Goal: Task Accomplishment & Management: Manage account settings

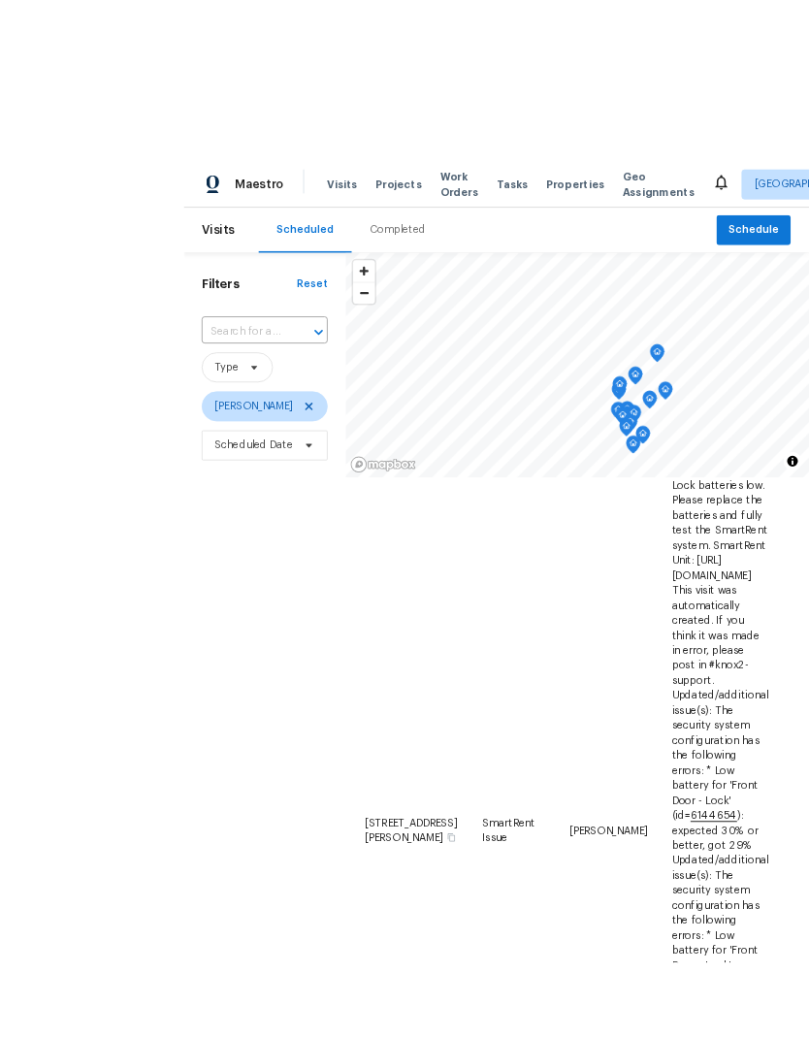
scroll to position [78, 0]
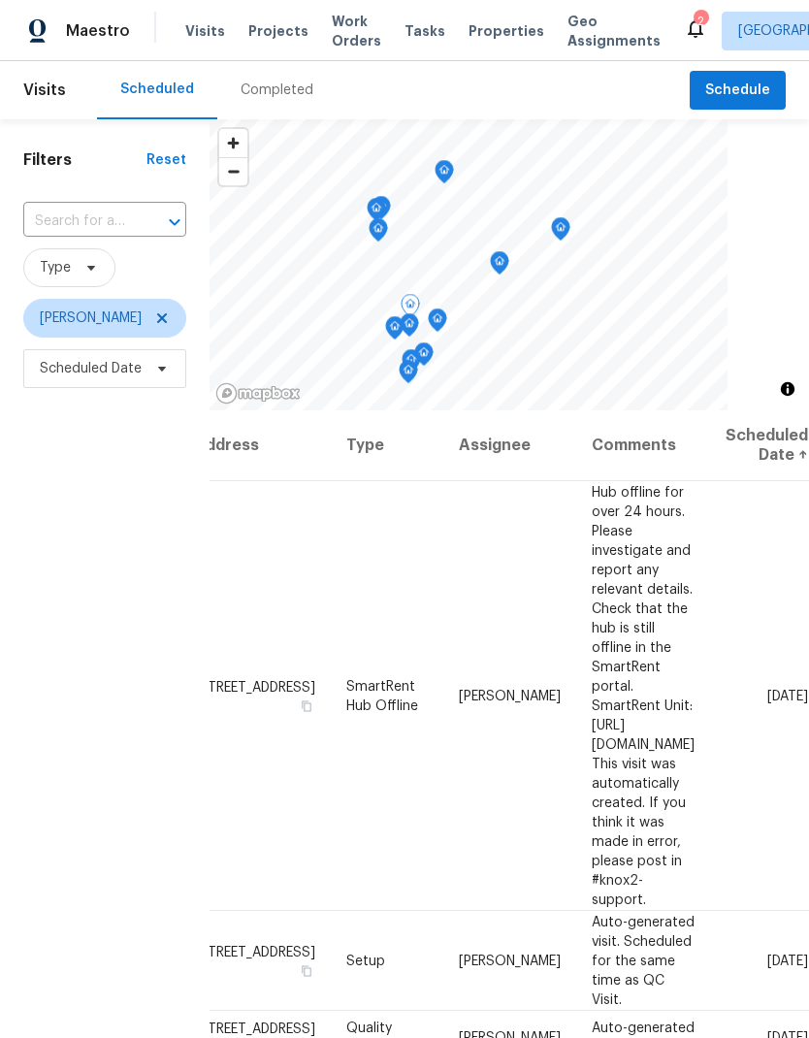
scroll to position [0, 169]
click at [0, 0] on icon at bounding box center [0, 0] width 0 height 0
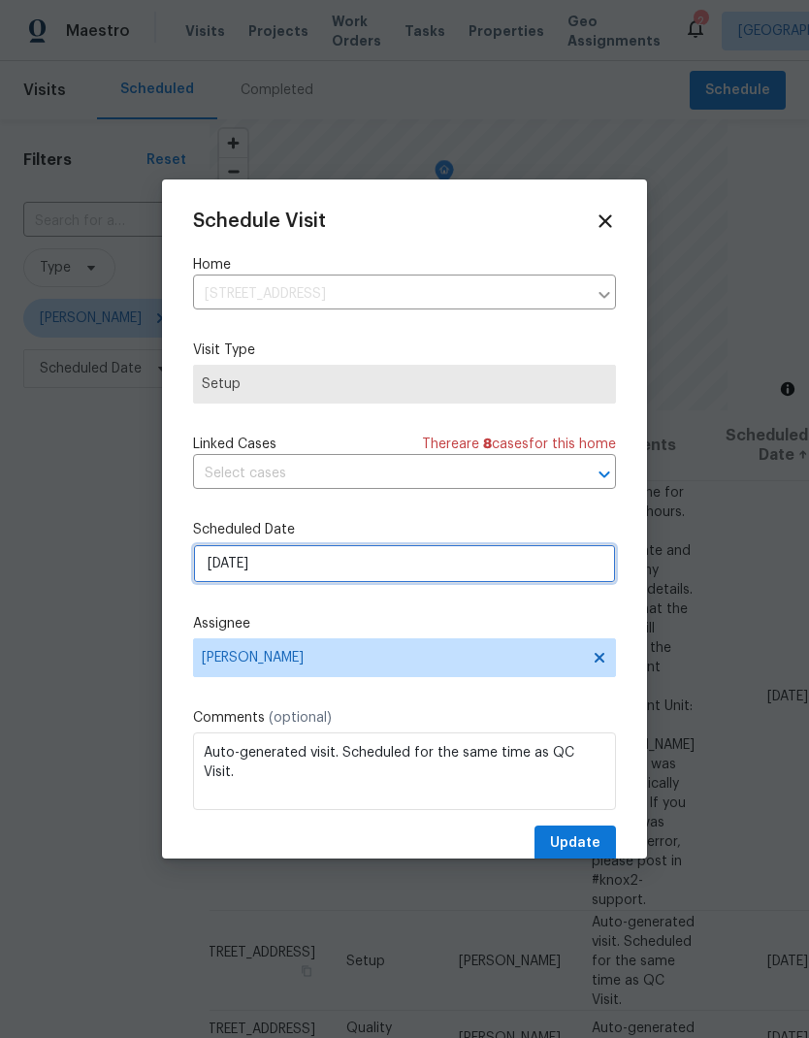
click at [327, 562] on input "[DATE]" at bounding box center [404, 563] width 423 height 39
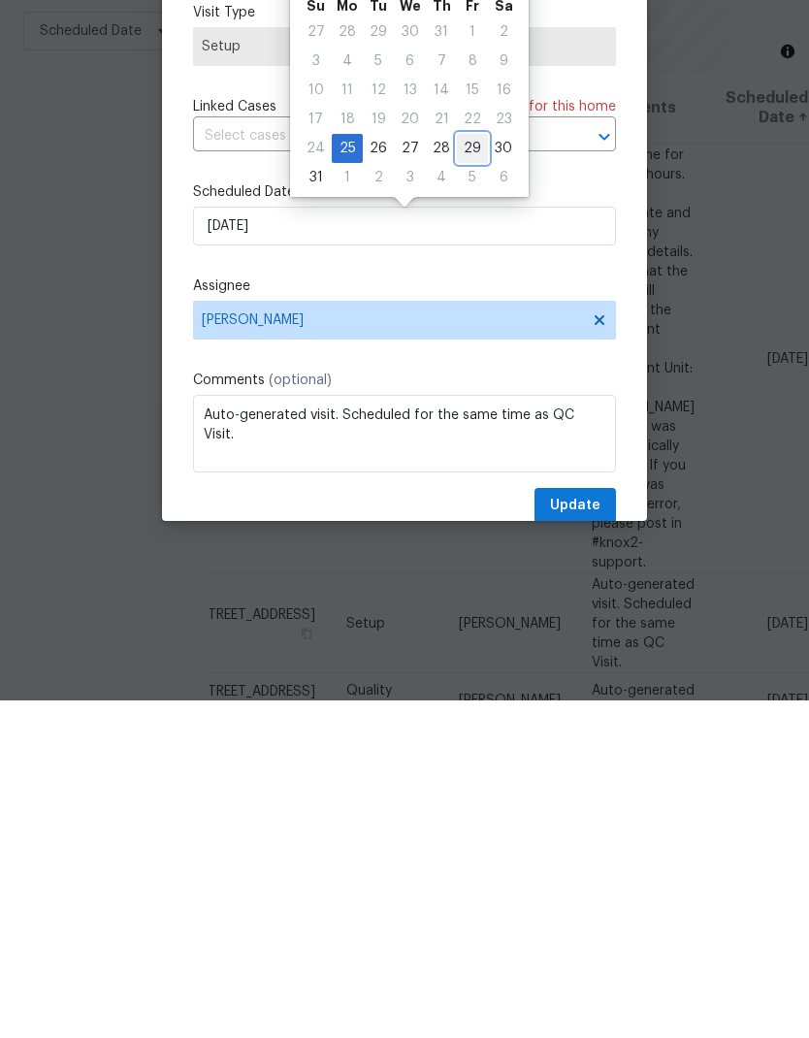
click at [466, 473] on div "29" at bounding box center [472, 486] width 31 height 27
type input "8/29/2025"
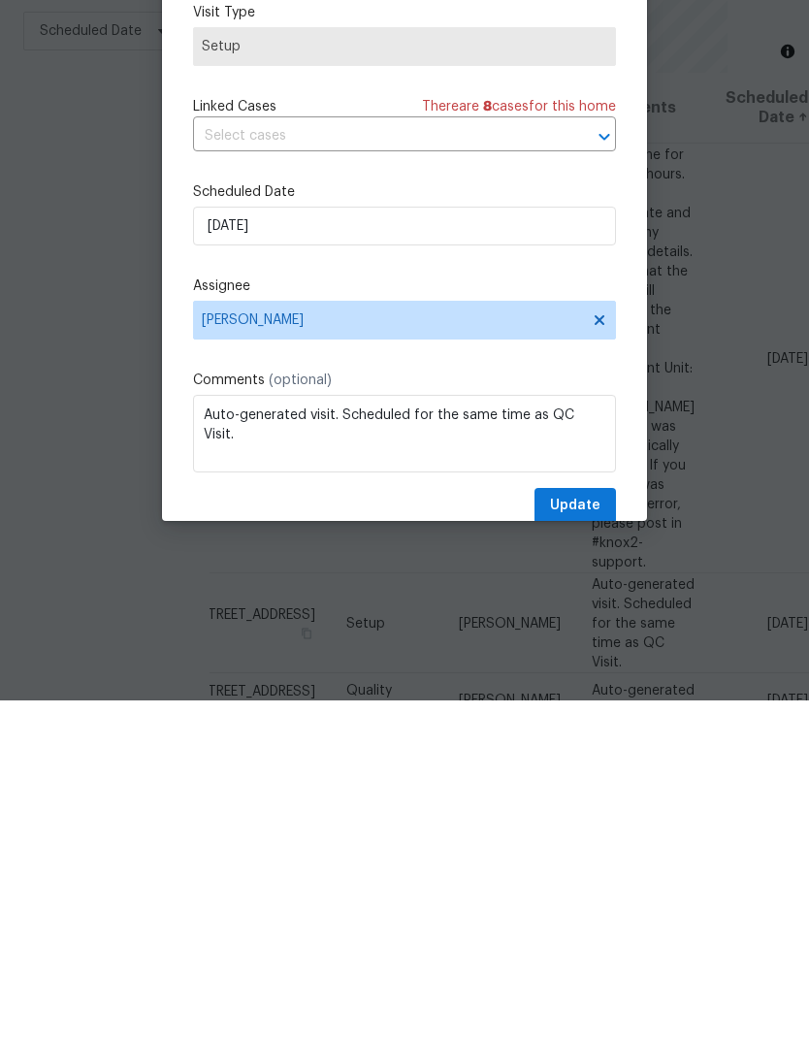
scroll to position [78, 0]
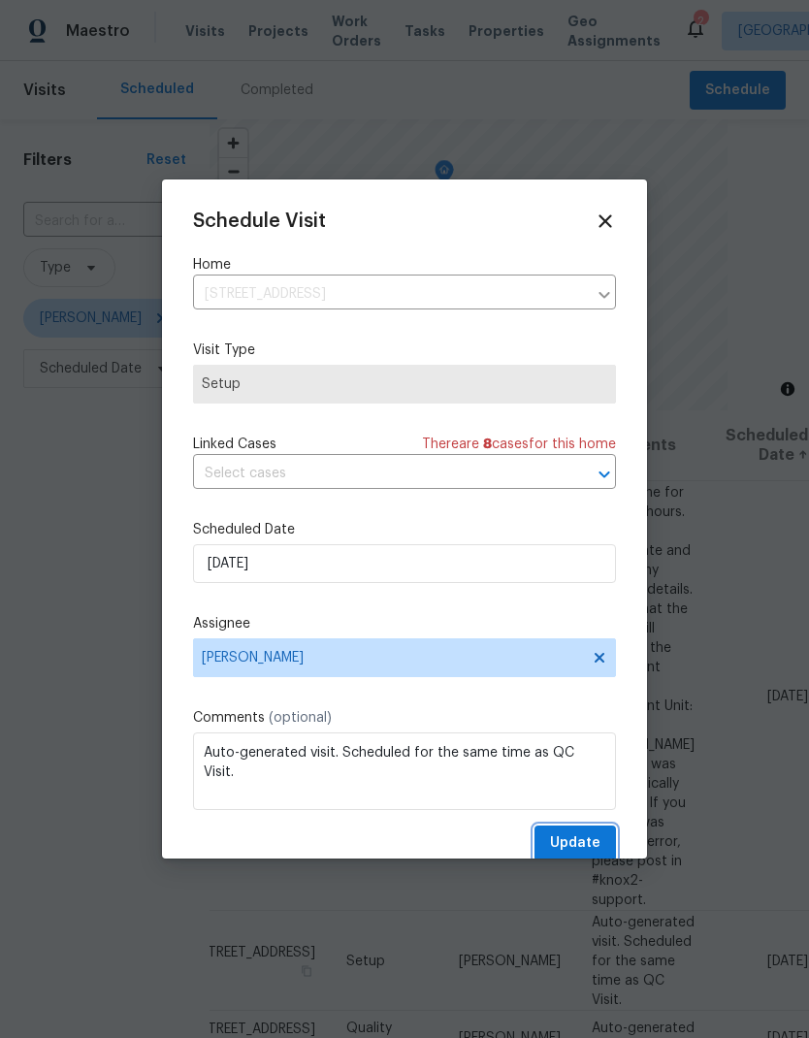
click at [589, 838] on span "Update" at bounding box center [575, 844] width 50 height 24
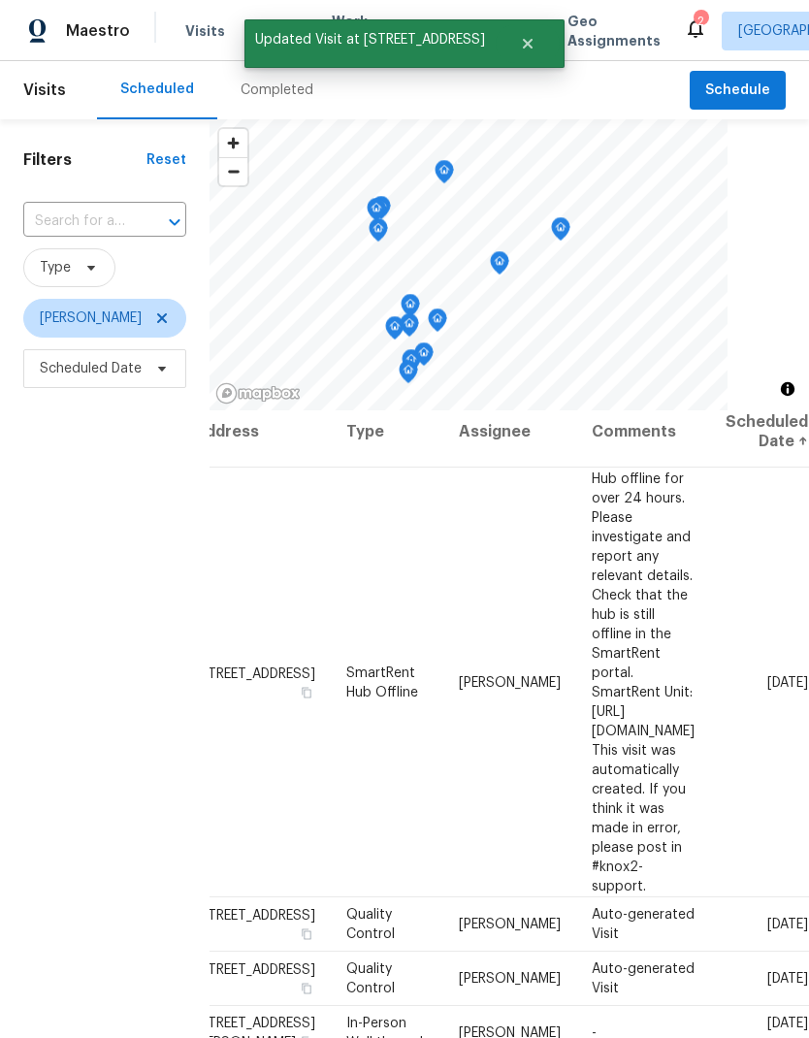
scroll to position [15, 169]
click at [0, 0] on icon at bounding box center [0, 0] width 0 height 0
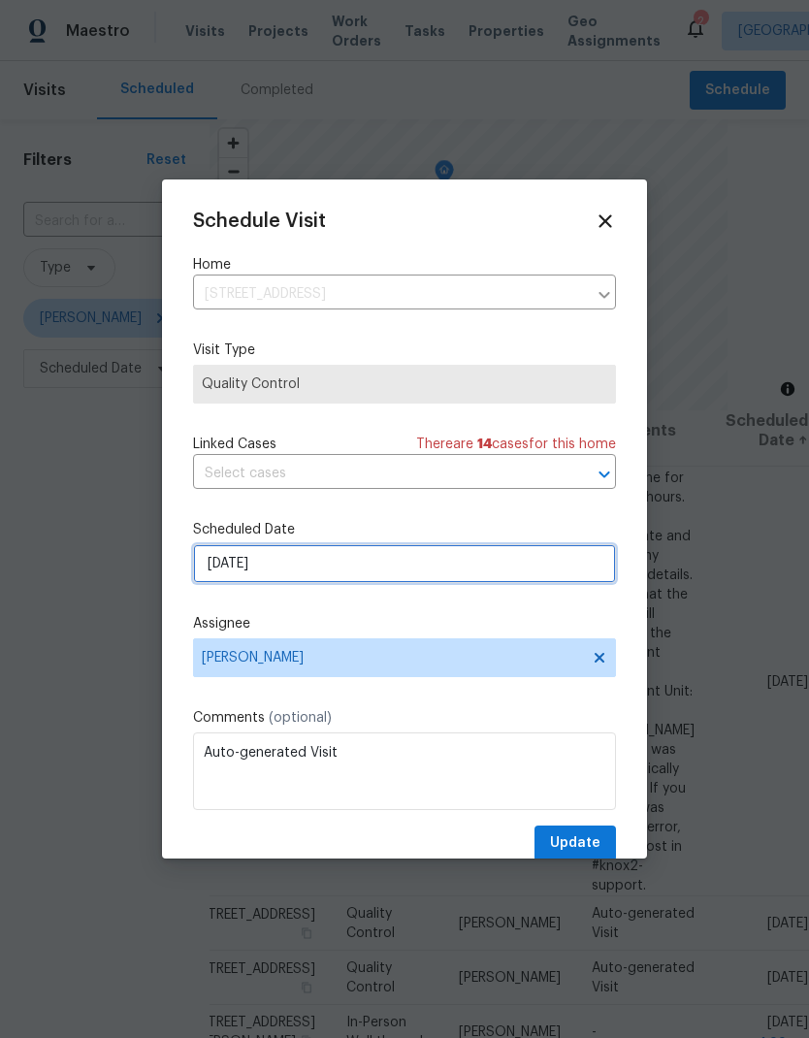
click at [370, 569] on input "8/25/2025" at bounding box center [404, 563] width 423 height 39
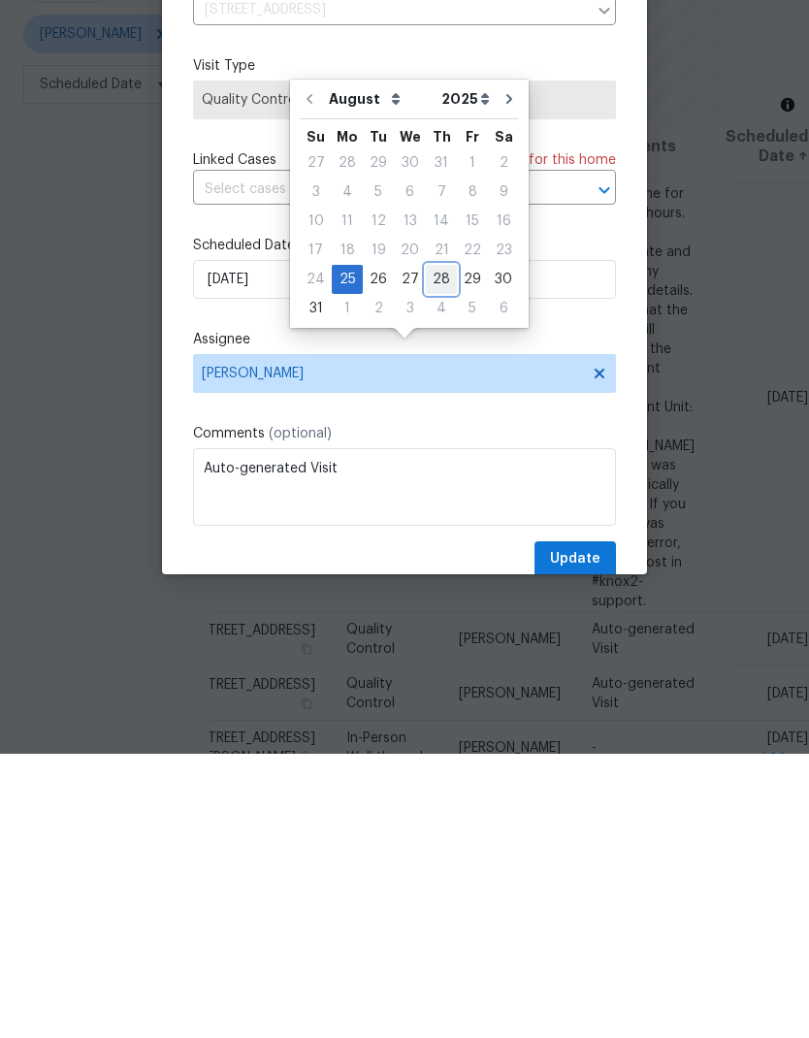
click at [438, 550] on div "28" at bounding box center [441, 563] width 31 height 27
type input "8/28/2025"
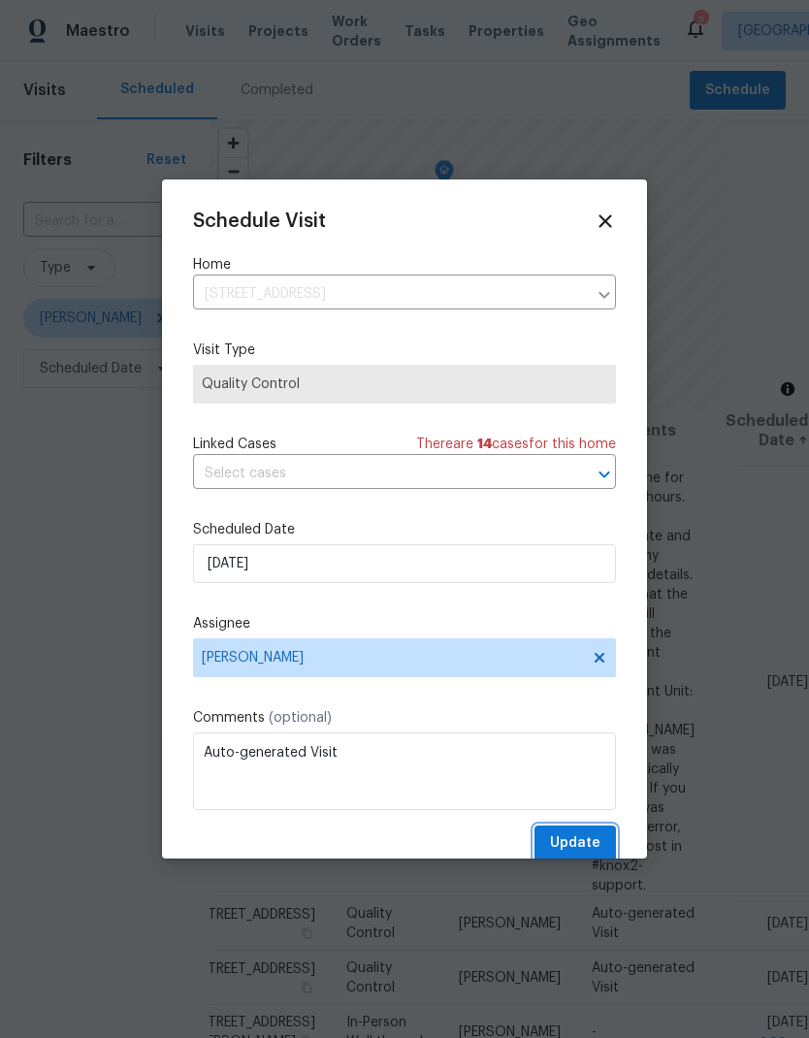
click at [588, 845] on span "Update" at bounding box center [575, 844] width 50 height 24
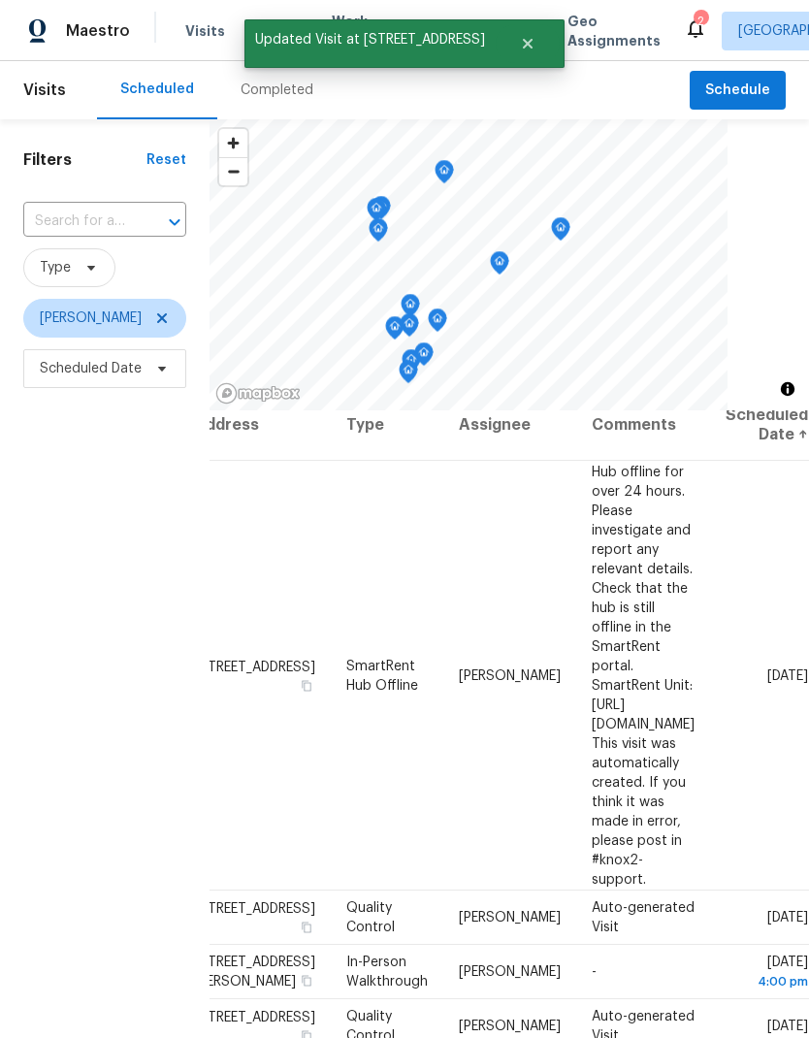
scroll to position [20, 169]
click at [0, 0] on icon at bounding box center [0, 0] width 0 height 0
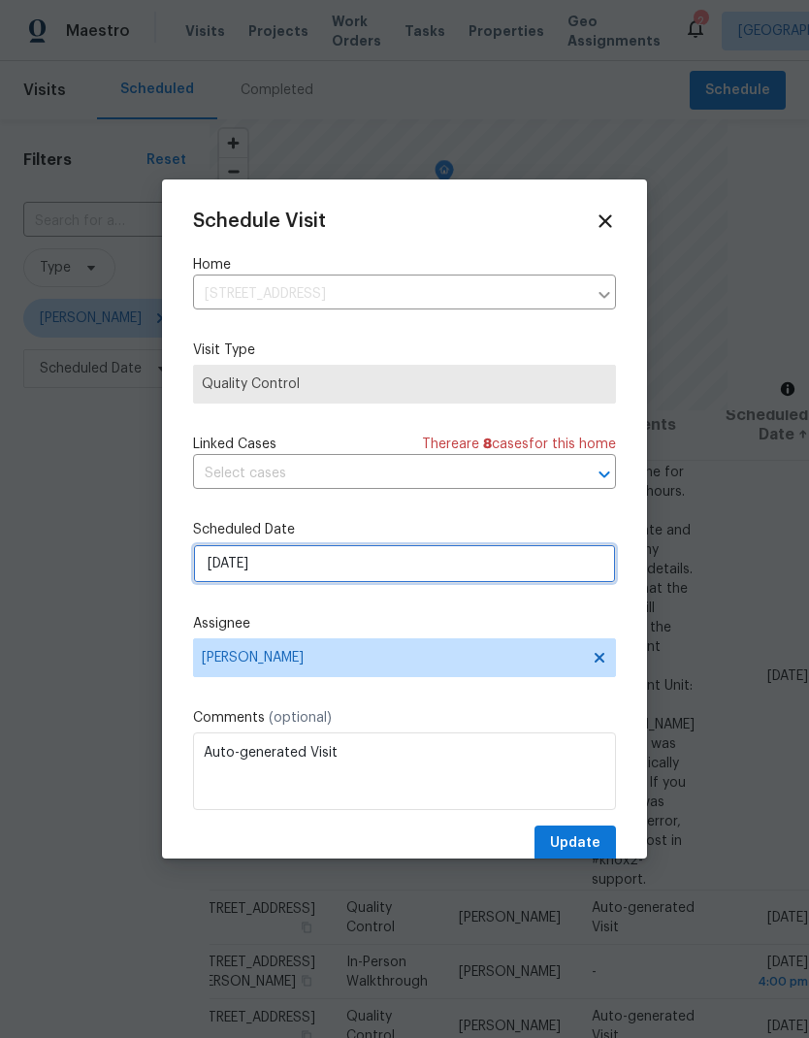
click at [396, 566] on input "8/25/2025" at bounding box center [404, 563] width 423 height 39
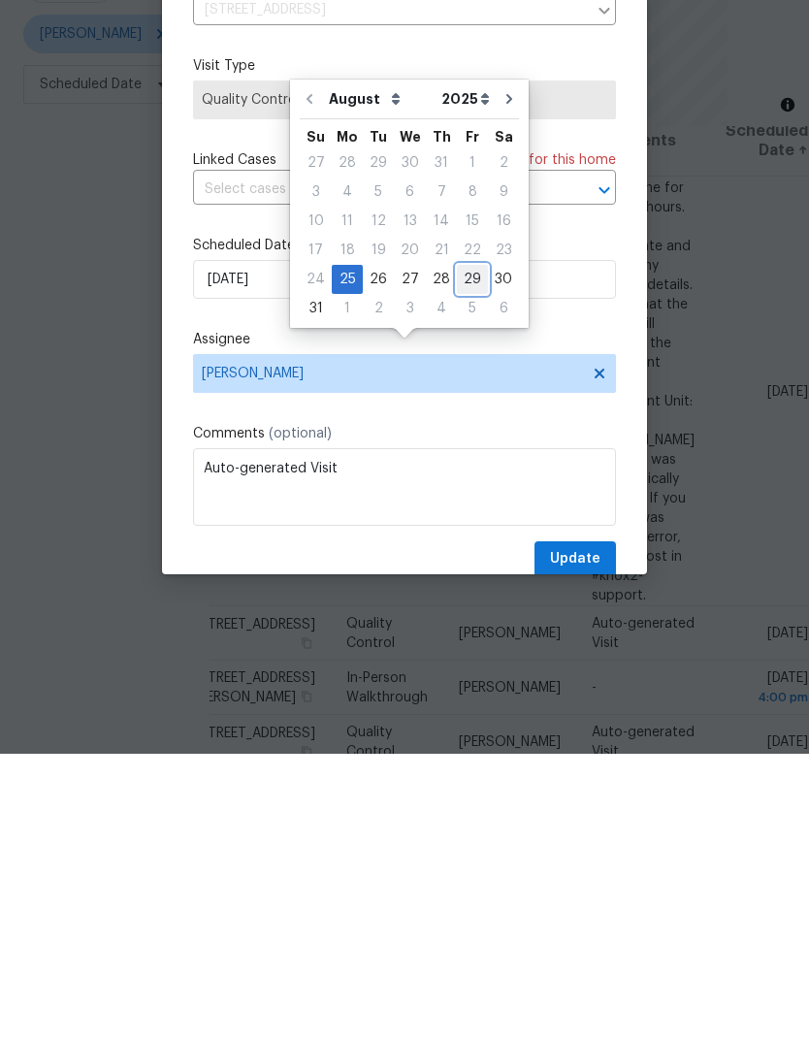
click at [463, 550] on div "29" at bounding box center [472, 563] width 31 height 27
type input "8/29/2025"
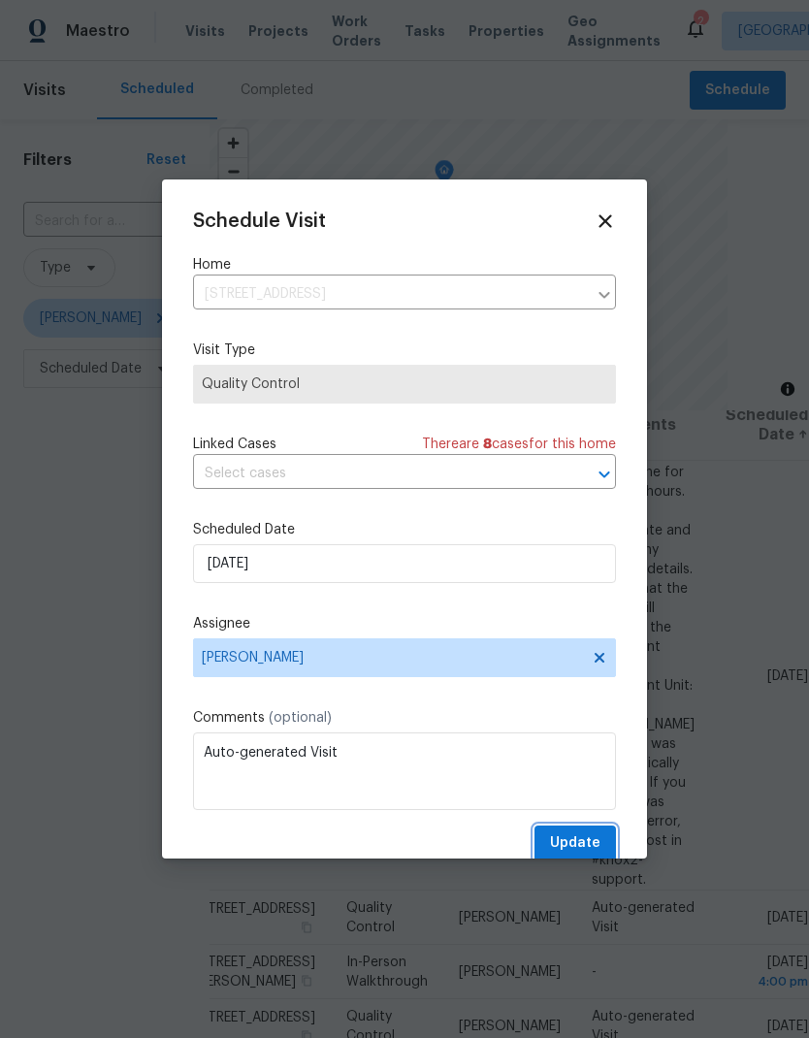
click at [586, 841] on span "Update" at bounding box center [575, 844] width 50 height 24
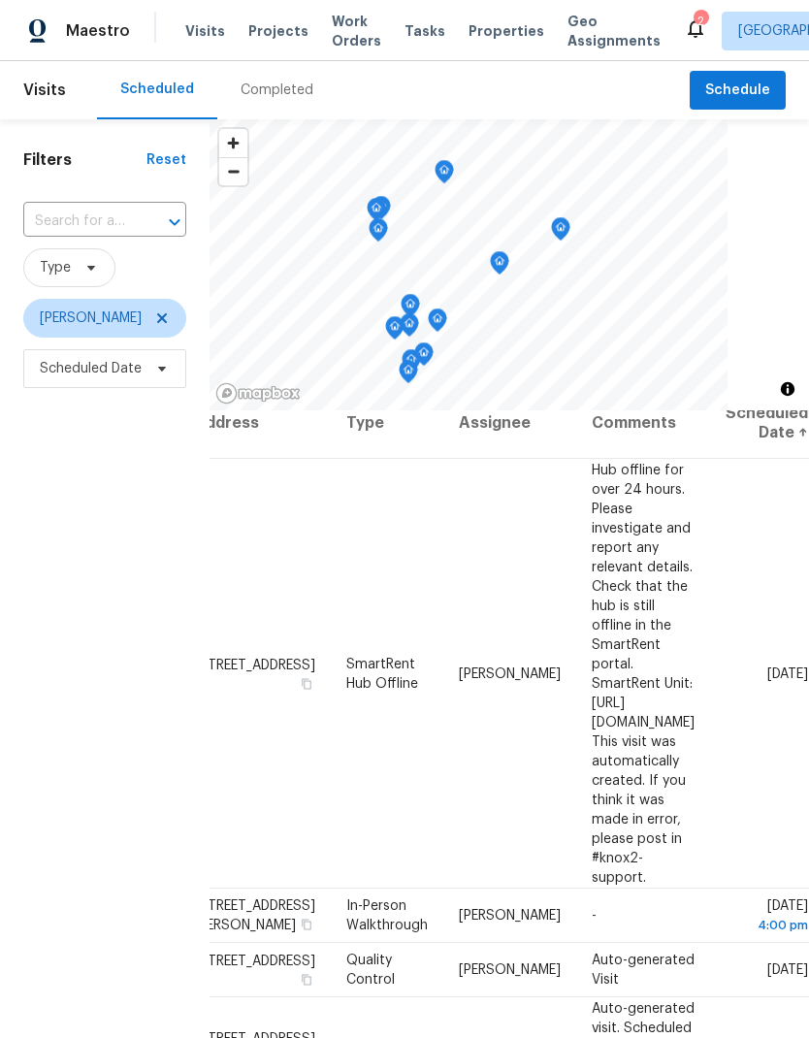
scroll to position [22, 169]
click at [0, 0] on icon at bounding box center [0, 0] width 0 height 0
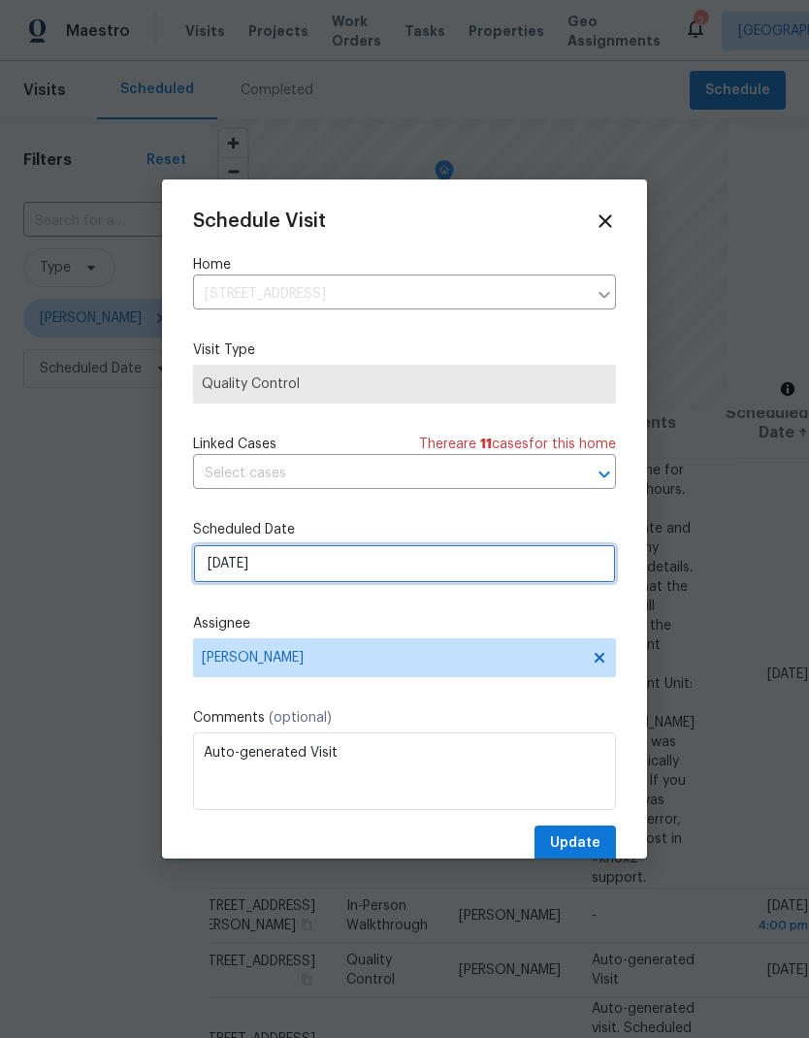
click at [399, 552] on input "8/26/2025" at bounding box center [404, 563] width 423 height 39
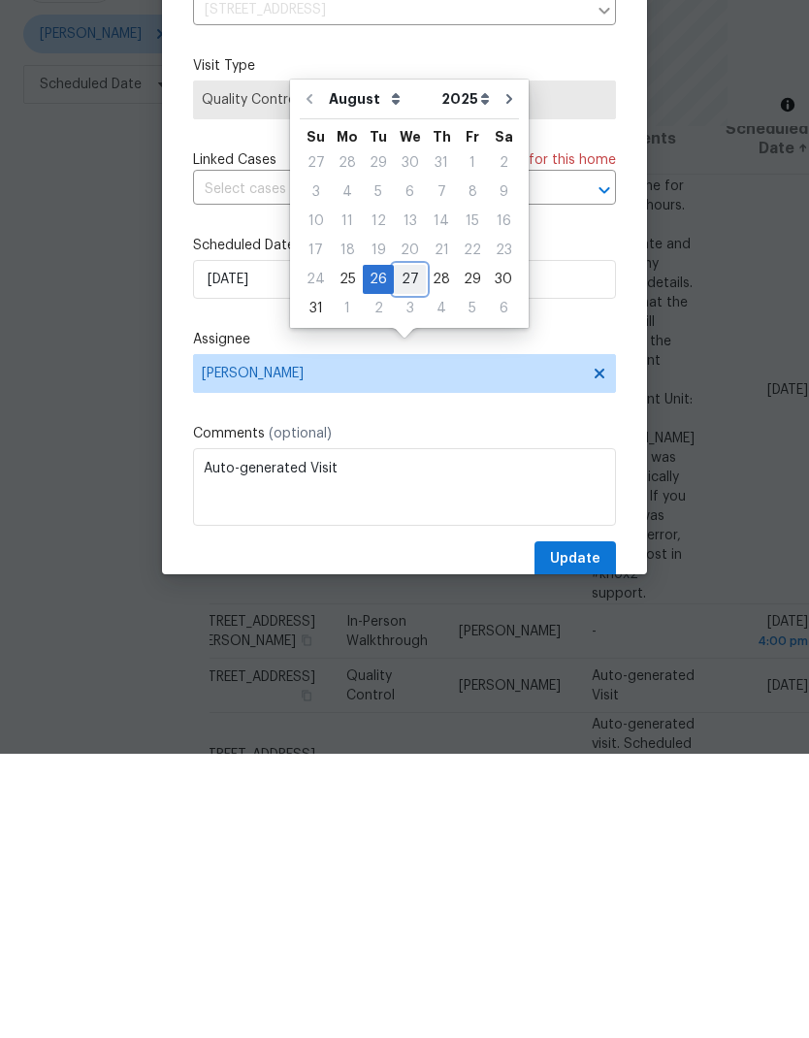
click at [415, 550] on div "27" at bounding box center [410, 563] width 32 height 27
type input "8/27/2025"
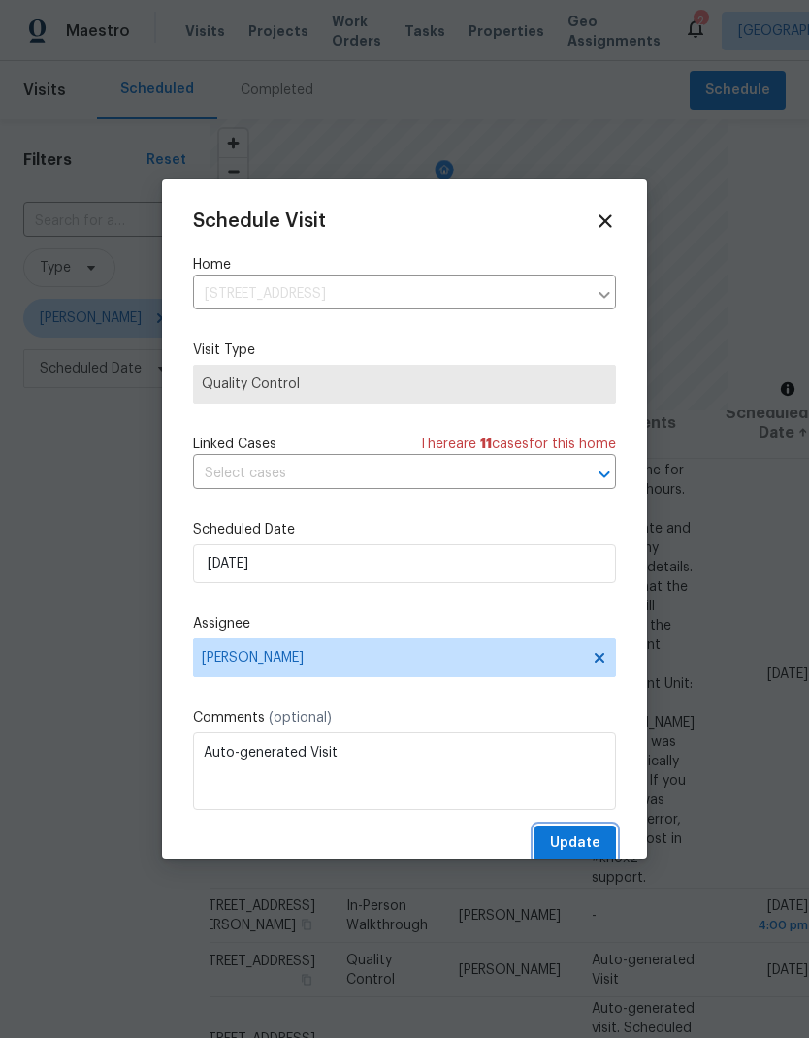
click at [586, 850] on span "Update" at bounding box center [575, 844] width 50 height 24
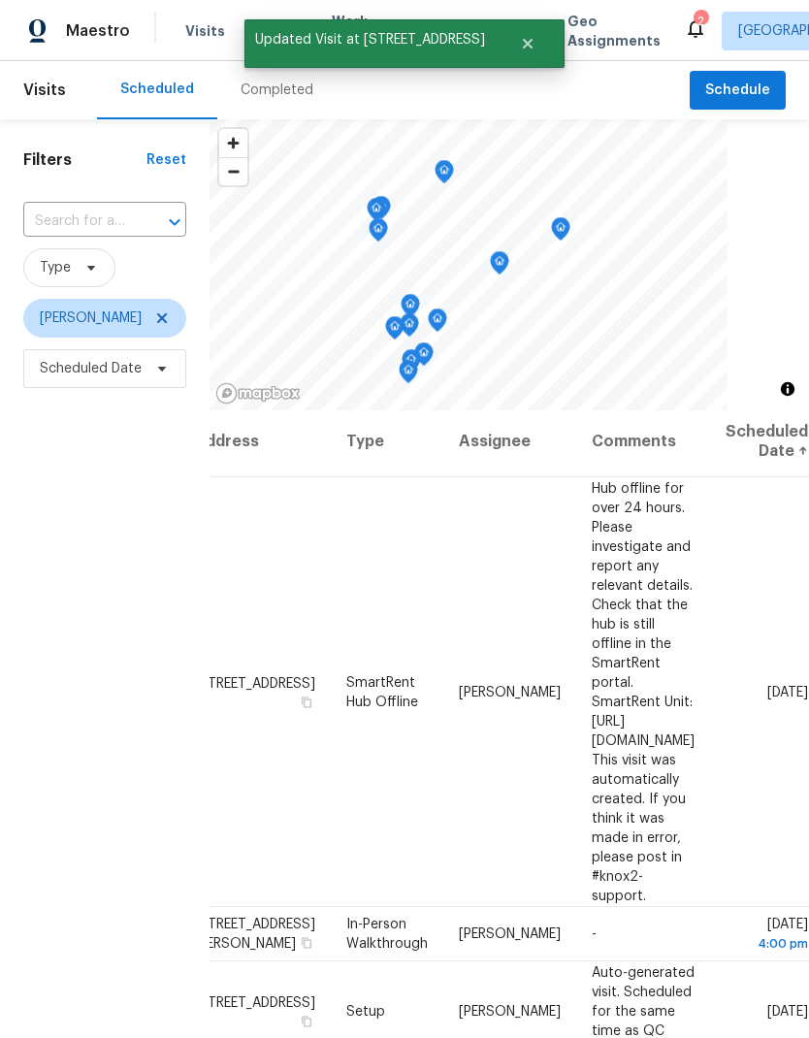
scroll to position [4, 169]
click at [0, 0] on icon at bounding box center [0, 0] width 0 height 0
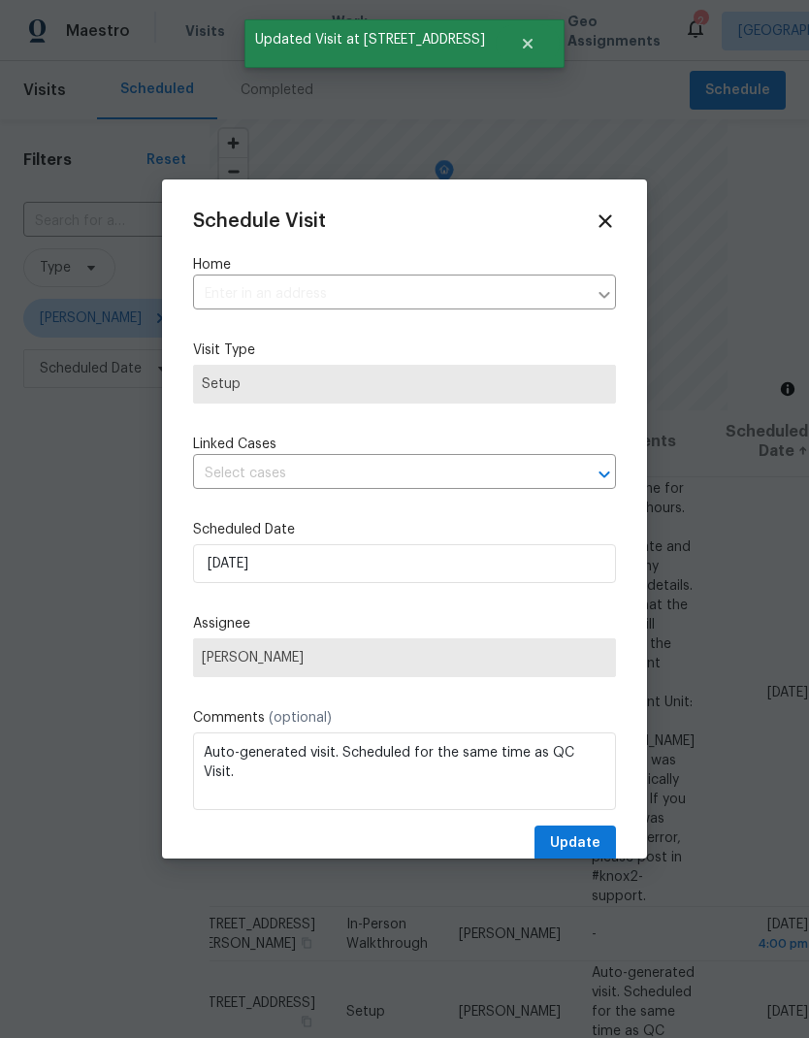
click at [759, 661] on div at bounding box center [404, 519] width 809 height 1038
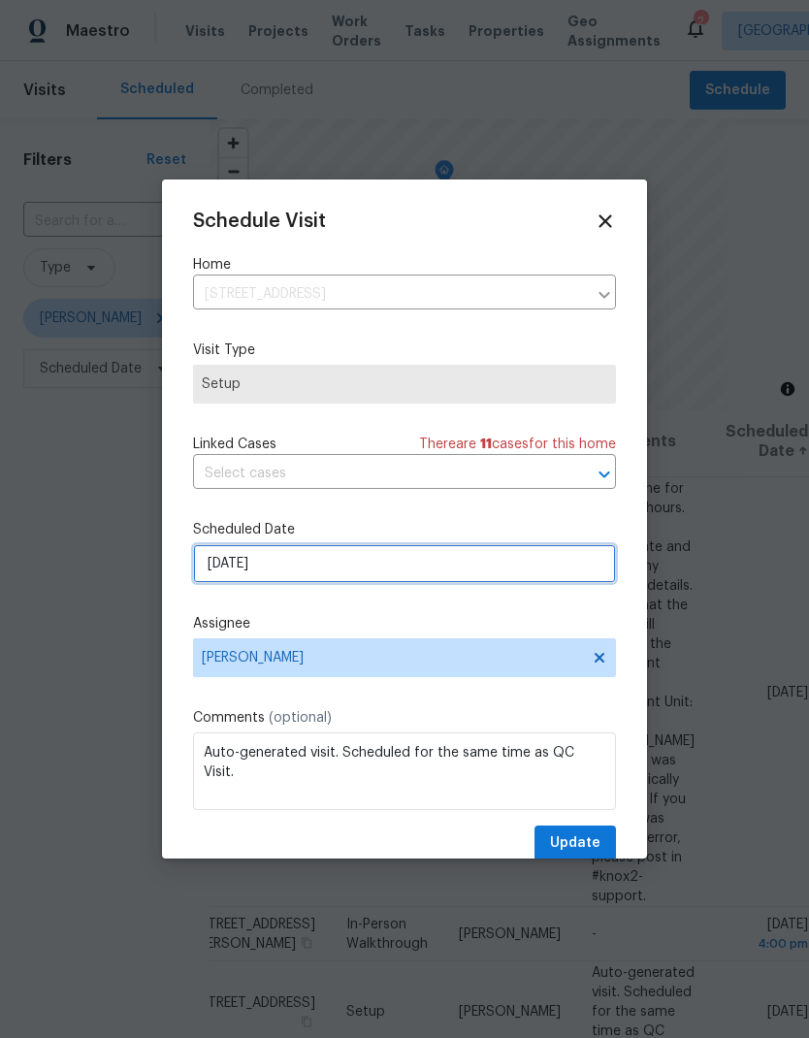
click at [380, 577] on input "8/26/2025" at bounding box center [404, 563] width 423 height 39
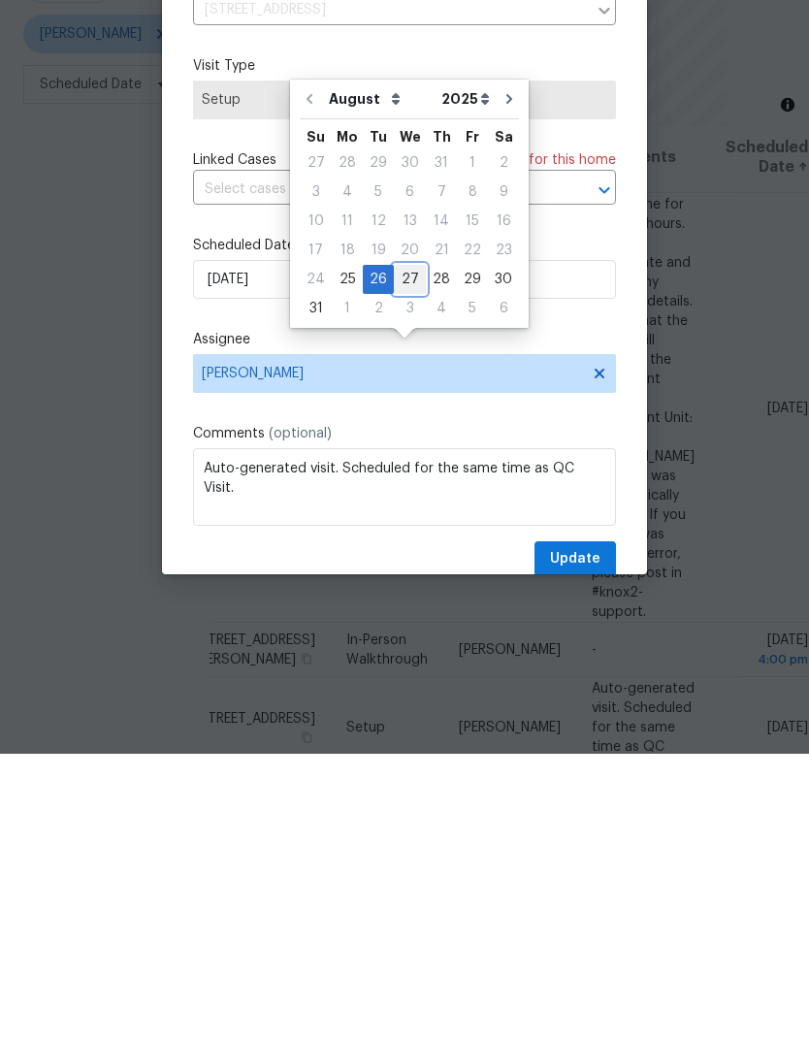
click at [397, 550] on div "27" at bounding box center [410, 563] width 32 height 27
type input "8/27/2025"
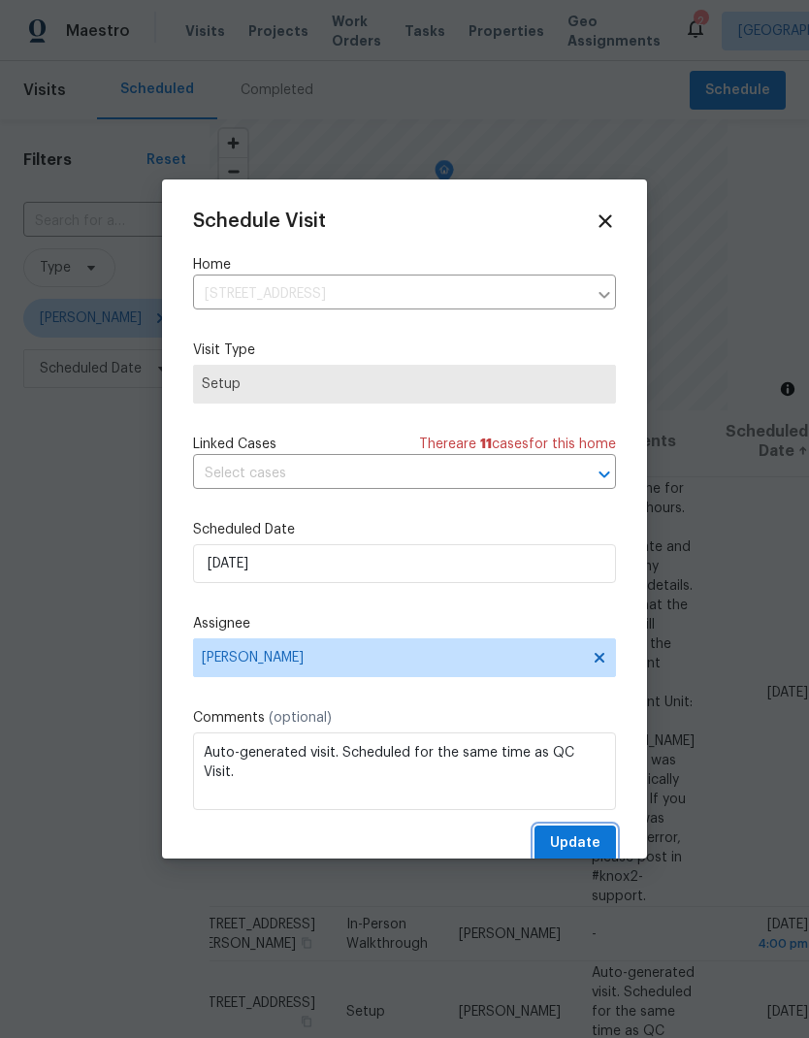
click at [593, 835] on button "Update" at bounding box center [576, 844] width 82 height 36
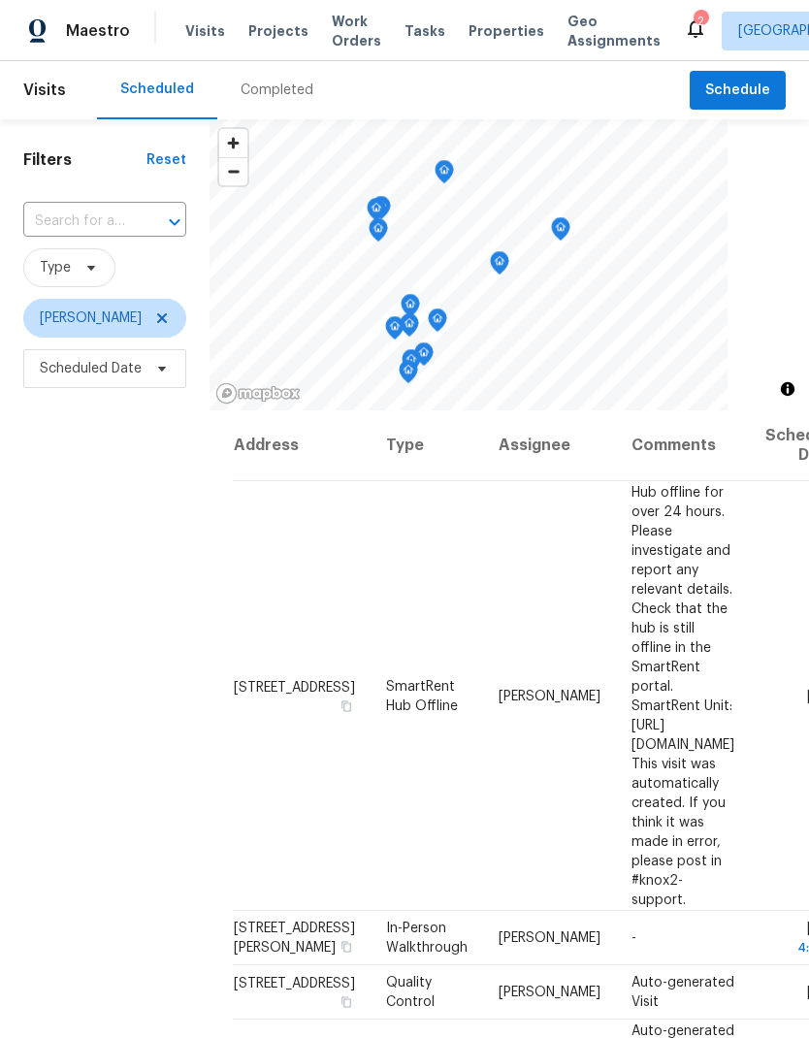
scroll to position [0, 0]
